Goal: Task Accomplishment & Management: Manage account settings

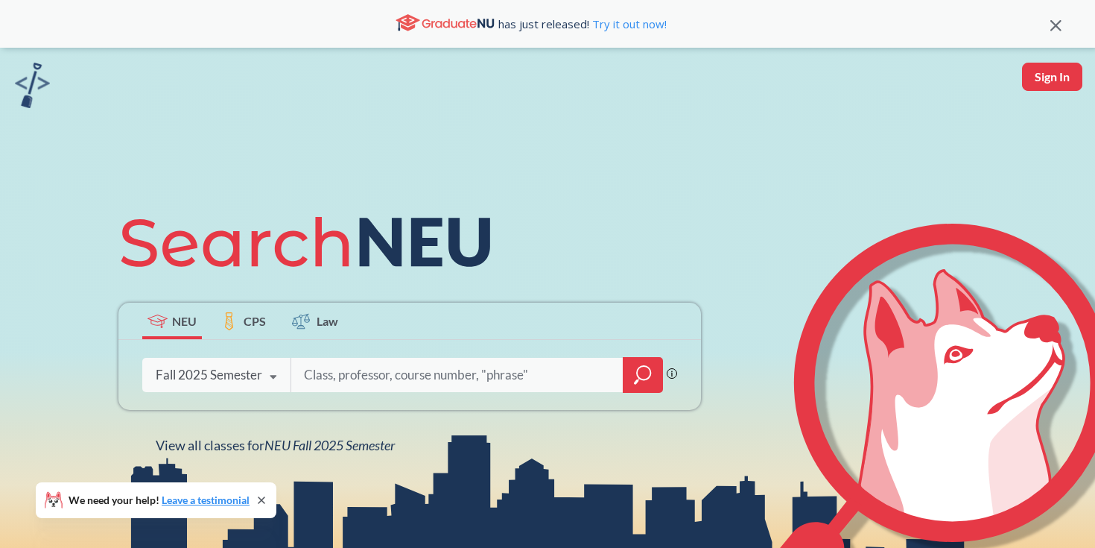
click at [1031, 82] on button "Sign In" at bounding box center [1052, 77] width 60 height 28
select select "US"
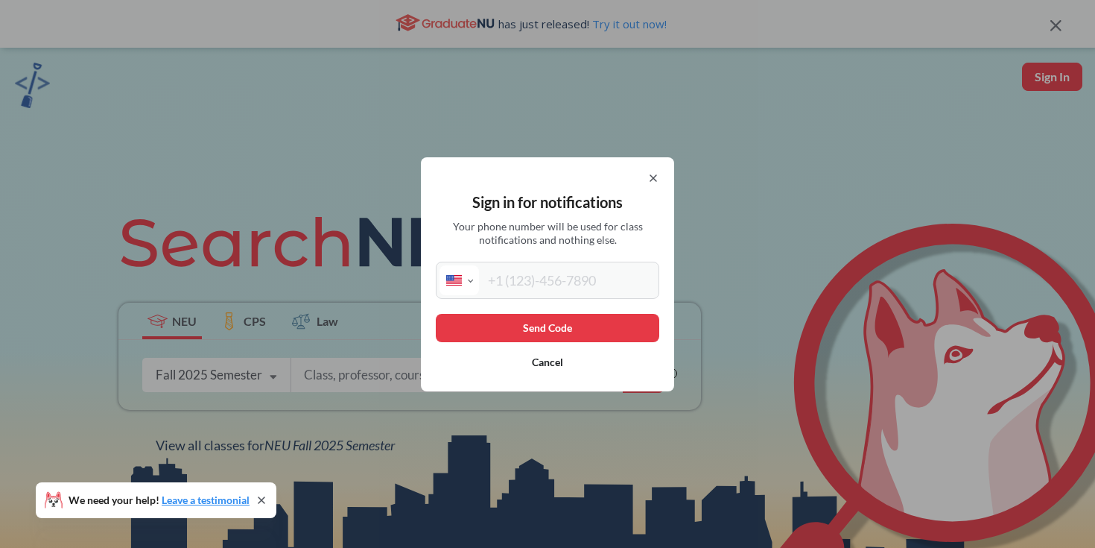
click at [560, 262] on div "International [GEOGRAPHIC_DATA] [GEOGRAPHIC_DATA] [GEOGRAPHIC_DATA] [GEOGRAPHIC…" at bounding box center [548, 280] width 224 height 37
click at [554, 277] on input "tel" at bounding box center [567, 280] width 177 height 30
type input "[PHONE_NUMBER]"
click at [589, 332] on button "Send Code" at bounding box center [548, 328] width 224 height 28
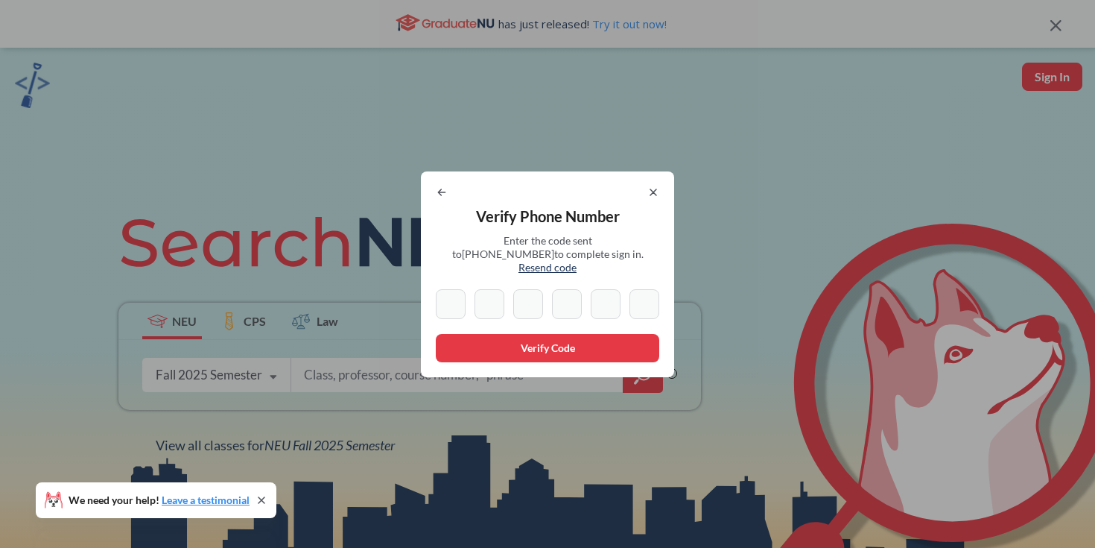
type input "3"
type input "1"
type input "2"
type input "1"
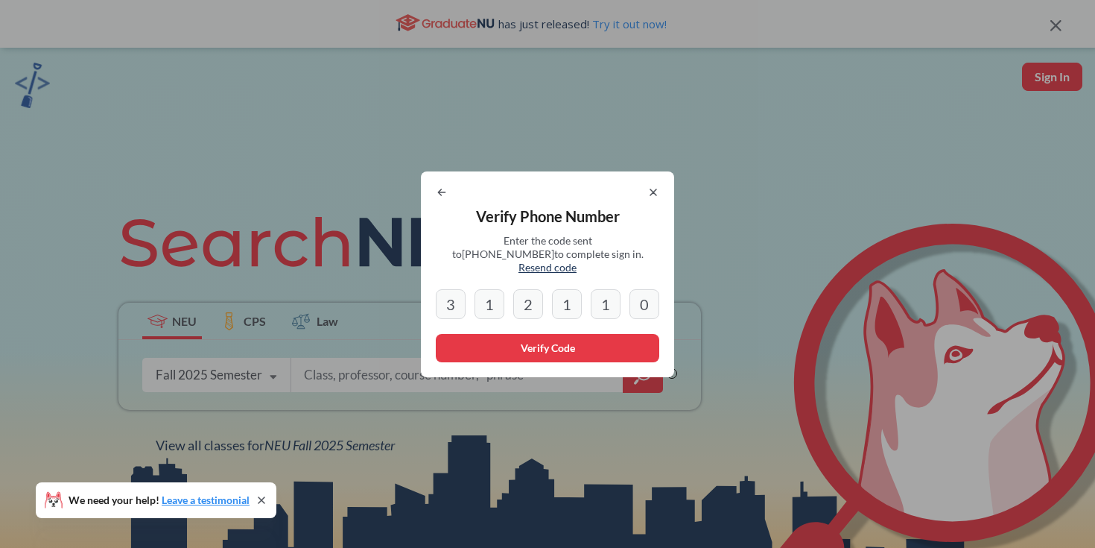
type input "0"
click at [493, 352] on button "Verify Code" at bounding box center [548, 348] width 224 height 28
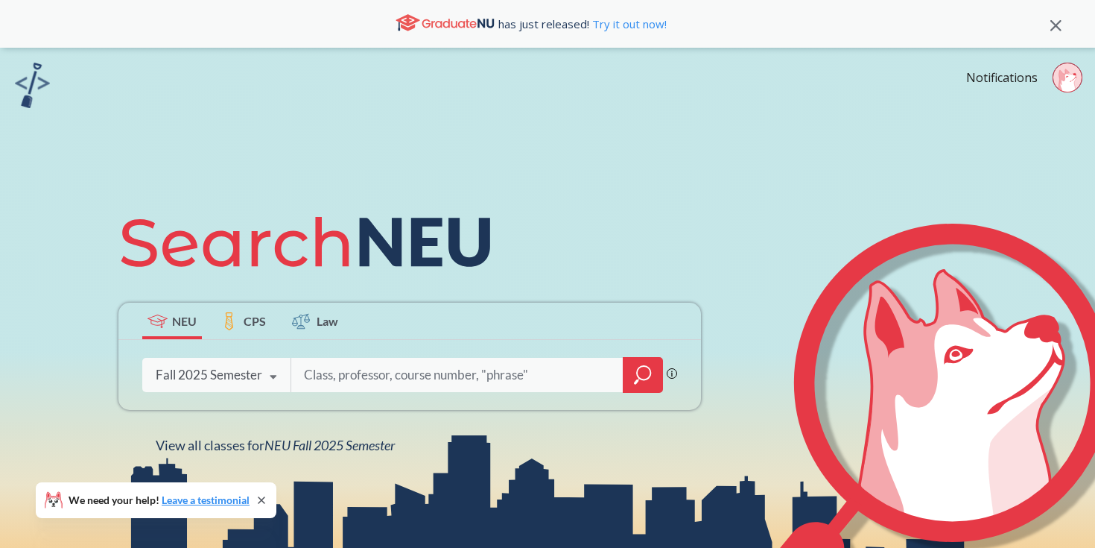
click at [487, 370] on input "search" at bounding box center [458, 374] width 310 height 31
type input "cs2000"
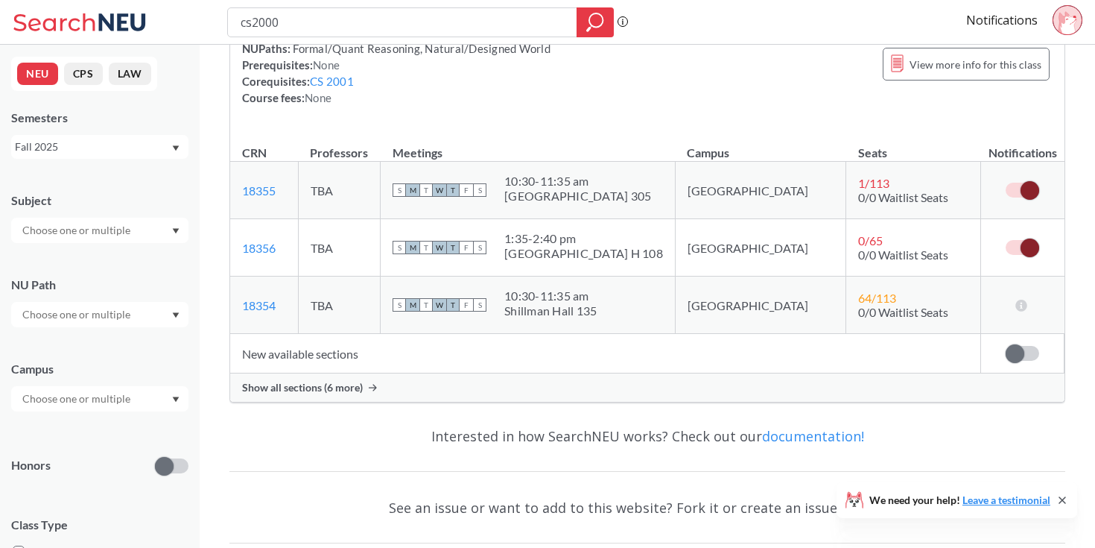
scroll to position [167, 0]
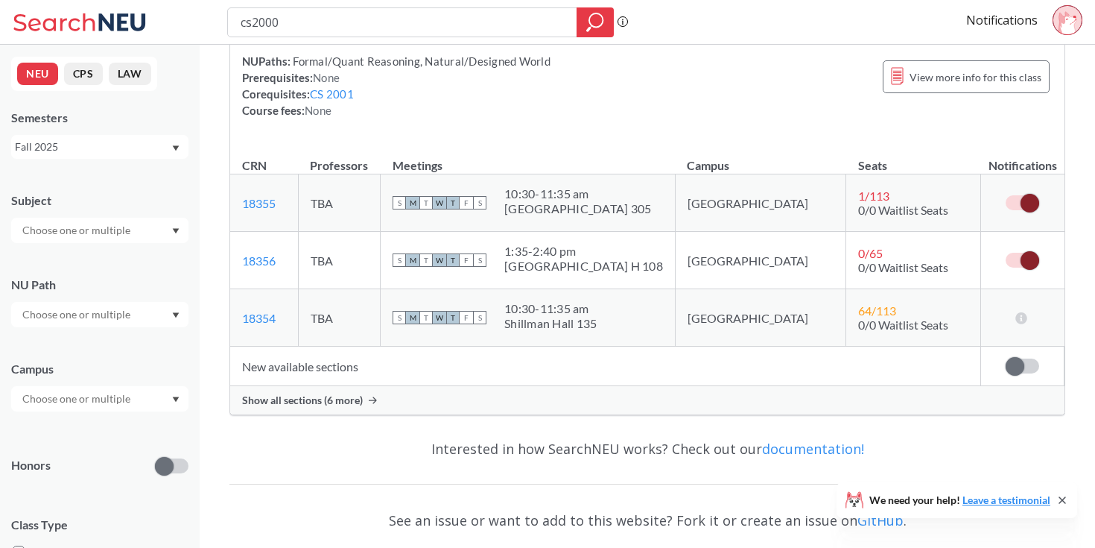
click at [1025, 208] on span at bounding box center [1030, 203] width 19 height 19
click at [1006, 195] on input "checkbox" at bounding box center [1006, 195] width 0 height 0
click at [341, 24] on input "cs2000" at bounding box center [402, 22] width 327 height 25
type input "cs2000=1"
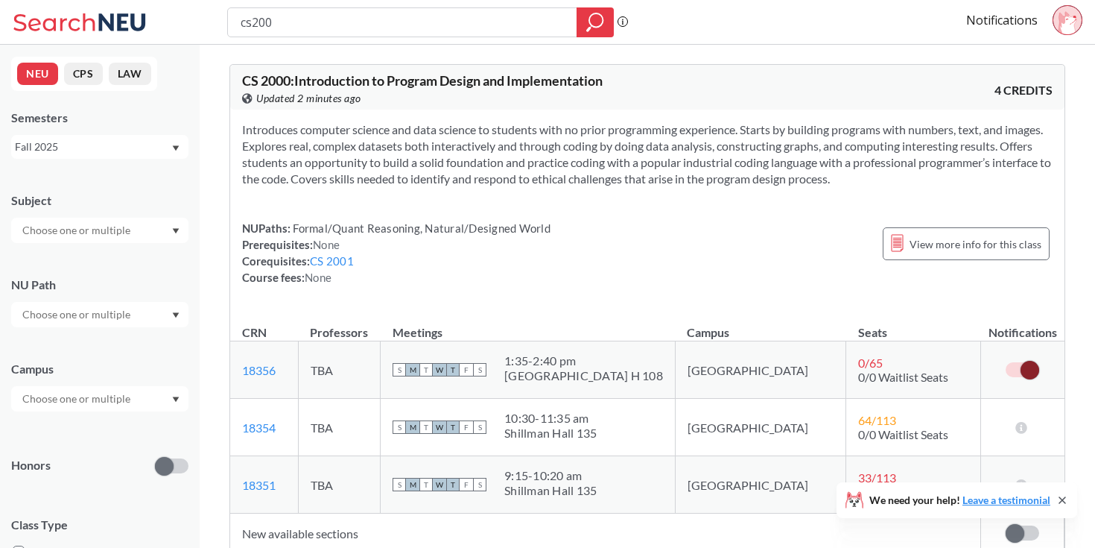
type input "cs2001"
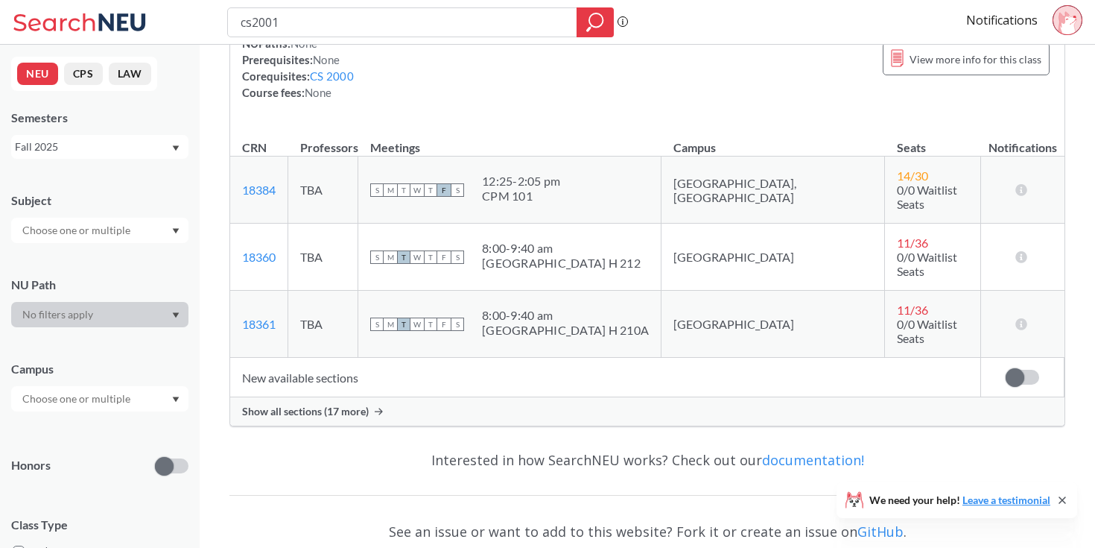
scroll to position [130, 0]
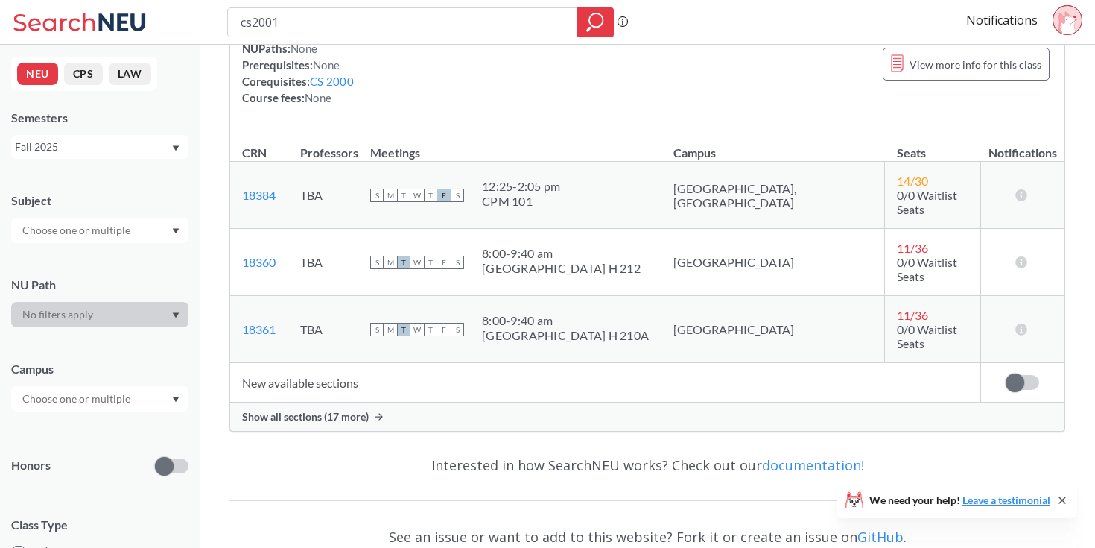
click at [358, 410] on span "Show all sections (17 more)" at bounding box center [305, 416] width 127 height 13
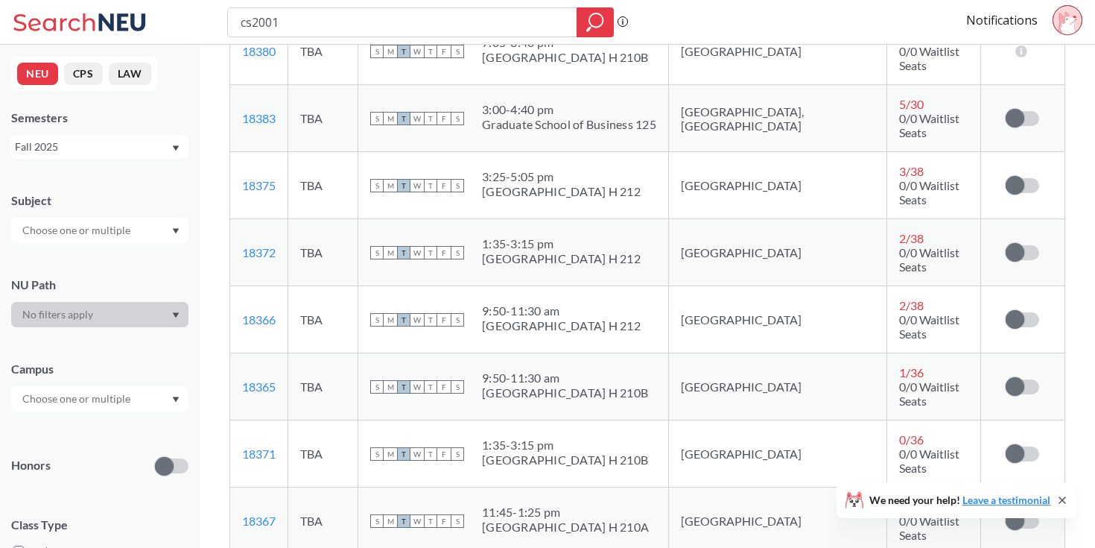
scroll to position [784, 0]
